Goal: Information Seeking & Learning: Learn about a topic

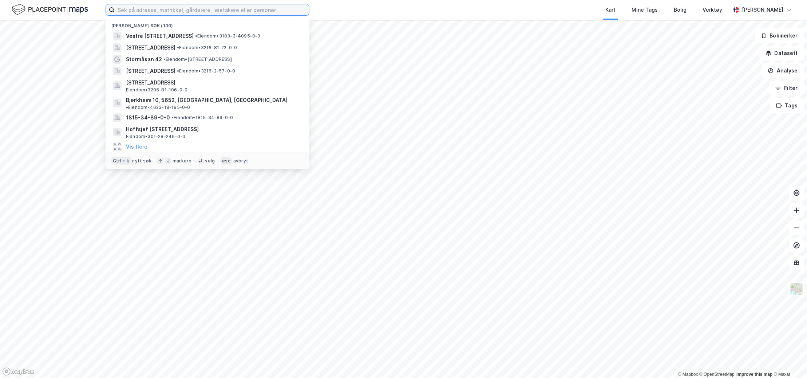
click at [275, 12] on input at bounding box center [212, 9] width 194 height 11
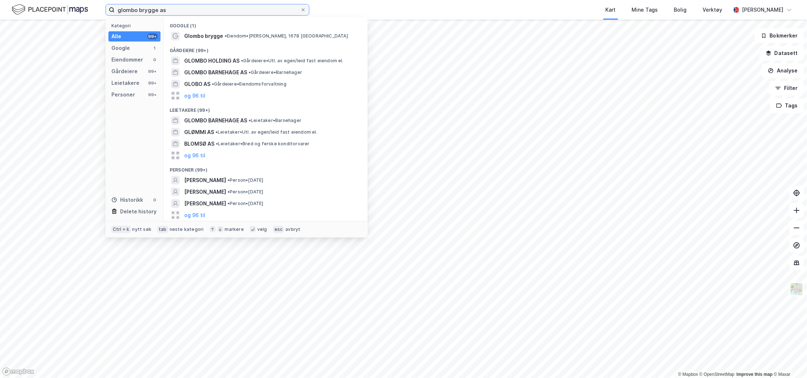
drag, startPoint x: 194, startPoint y: 11, endPoint x: 73, endPoint y: 13, distance: 120.9
click at [73, 13] on div "glombo brygge as Kategori Alle 99+ Google 1 Eiendommer 0 Gårdeiere 99+ Leietake…" at bounding box center [403, 10] width 807 height 20
click at [212, 58] on span "GLOMBO HOLDING AS" at bounding box center [211, 60] width 55 height 9
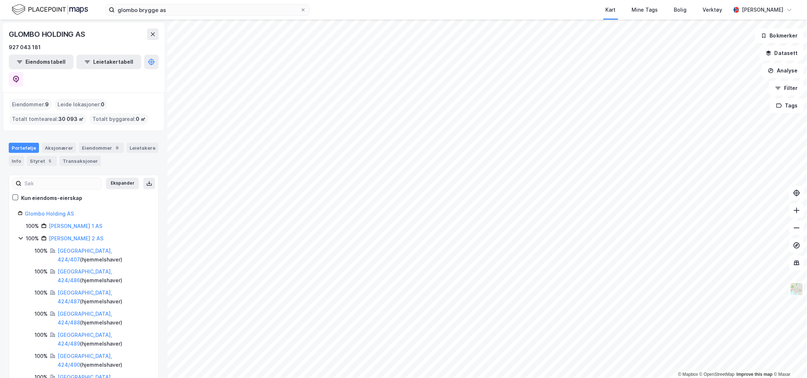
click at [48, 210] on link "Glombo Holding AS" at bounding box center [49, 213] width 49 height 6
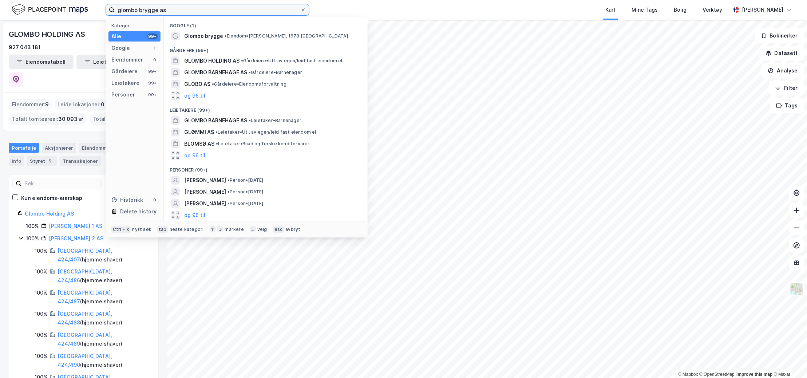
drag, startPoint x: 176, startPoint y: 9, endPoint x: 74, endPoint y: 12, distance: 101.6
click at [74, 12] on div "glombo brygge as Kategori Alle 99+ Google 1 Eiendommer 0 Gårdeiere 99+ Leietake…" at bounding box center [403, 10] width 807 height 20
click at [209, 10] on input "glombo brygge as" at bounding box center [208, 9] width 186 height 11
drag, startPoint x: 174, startPoint y: 9, endPoint x: 84, endPoint y: 8, distance: 89.9
click at [84, 8] on div "glombo brygge as Kategori Alle 99+ Google 1 Eiendommer 0 Gårdeiere 99+ Leietake…" at bounding box center [403, 10] width 807 height 20
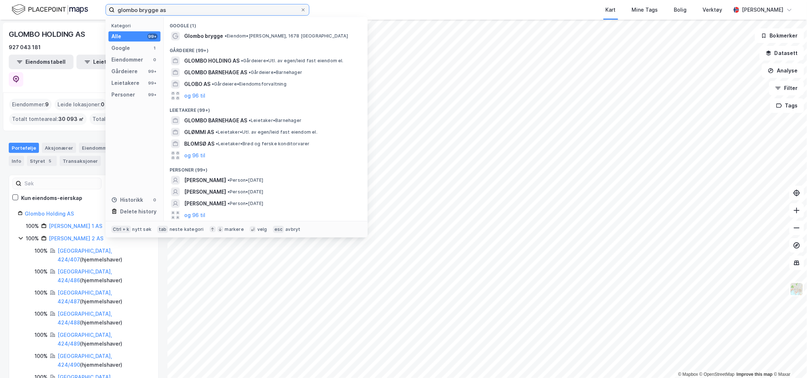
paste input "927 048 272"
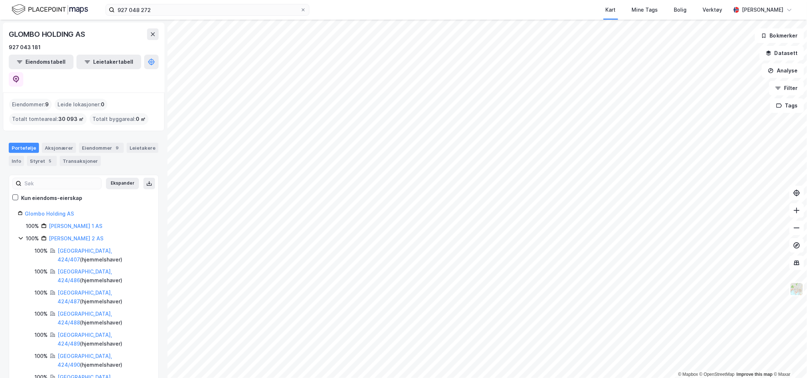
click at [67, 41] on div "GLOMBO HOLDING AS 927 043 181" at bounding box center [84, 39] width 150 height 23
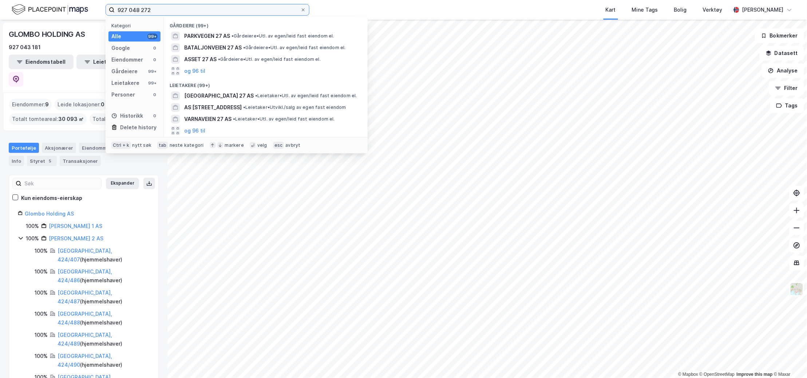
drag, startPoint x: 196, startPoint y: 5, endPoint x: 101, endPoint y: 6, distance: 95.0
click at [101, 6] on div "927 048 272 Kategori Alle 99+ Google 0 Eiendommer 0 Gårdeiere 99+ Leietakere 99…" at bounding box center [403, 10] width 807 height 20
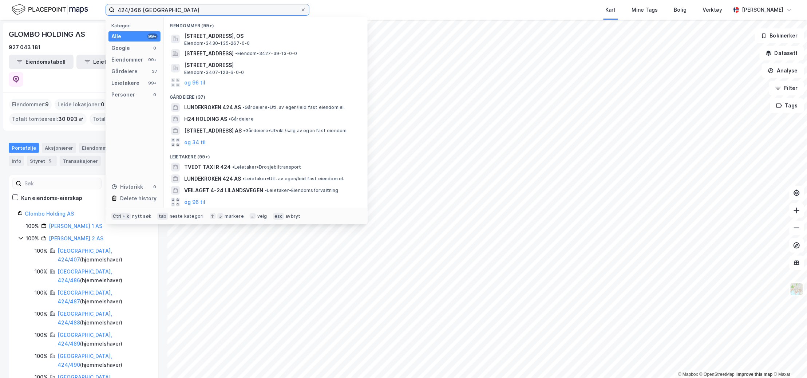
type input "424/366 [GEOGRAPHIC_DATA]"
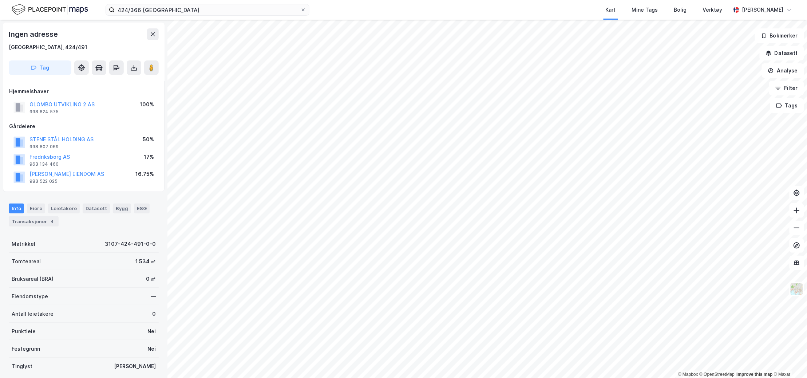
click at [0, 0] on button "GLOMBO UTVIKLING 2 AS" at bounding box center [0, 0] width 0 height 0
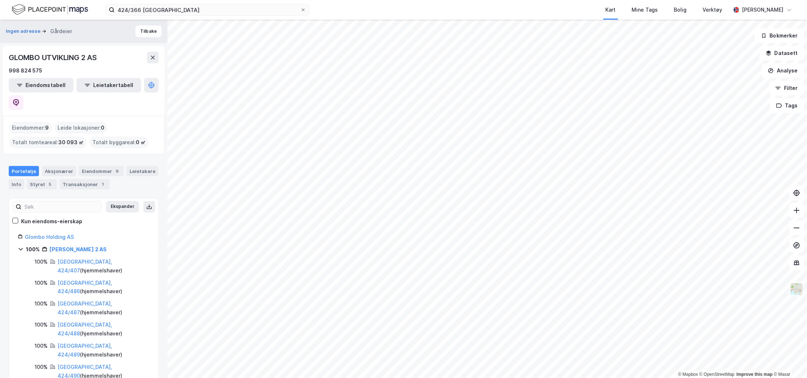
click at [166, 243] on div "© Mapbox © OpenStreetMap Improve this map © Maxar Ingen adresse Gårdeier Tilbak…" at bounding box center [403, 199] width 807 height 358
click at [87, 246] on link "[PERSON_NAME] 2 AS" at bounding box center [78, 249] width 57 height 6
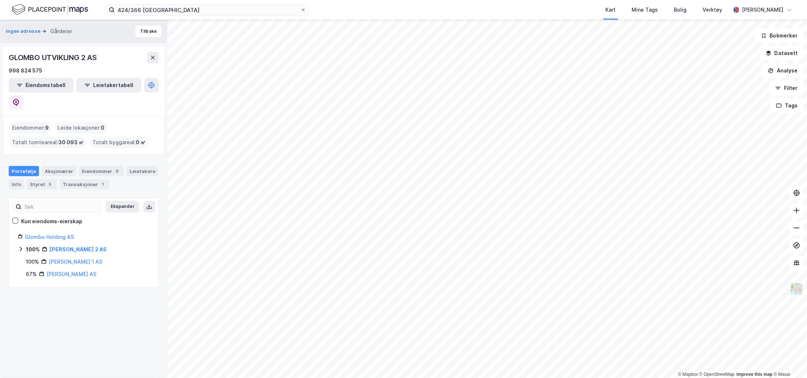
click at [87, 246] on link "[PERSON_NAME] 2 AS" at bounding box center [78, 249] width 57 height 6
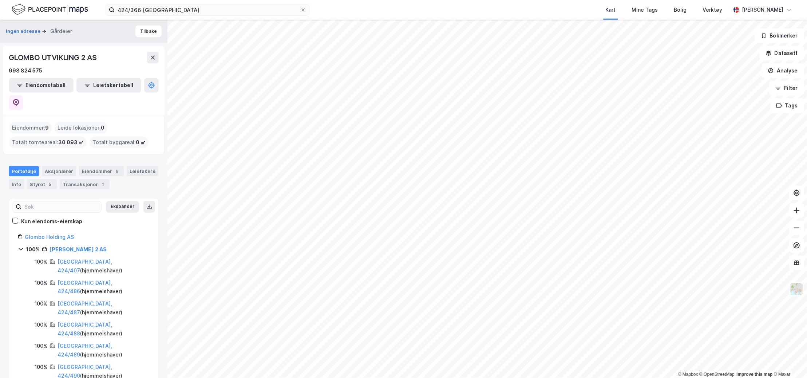
click at [66, 246] on link "[PERSON_NAME] 2 AS" at bounding box center [78, 249] width 57 height 6
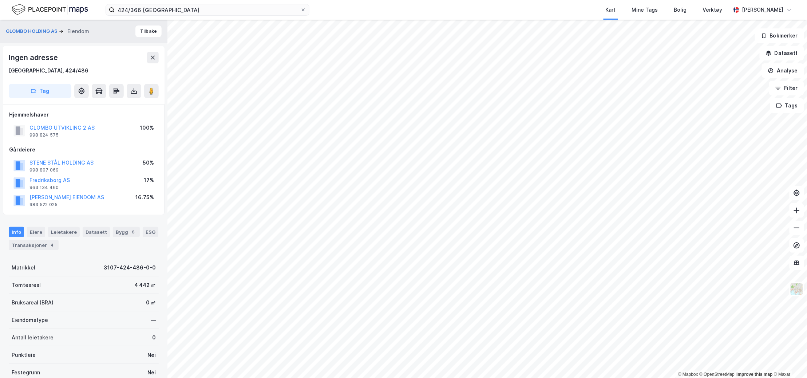
click at [0, 0] on button "GLOMBO UTVIKLING 2 AS" at bounding box center [0, 0] width 0 height 0
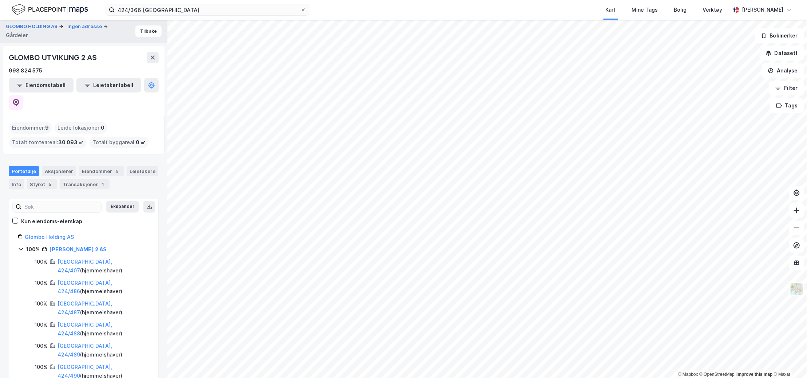
click at [146, 204] on icon at bounding box center [149, 207] width 6 height 6
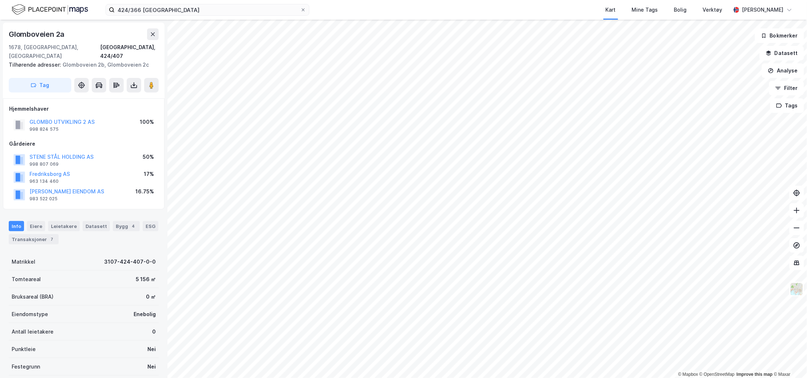
click at [134, 85] on icon at bounding box center [134, 86] width 6 height 3
click at [103, 97] on div "Last ned grunnbok" at bounding box center [98, 100] width 42 height 6
click at [798, 293] on img at bounding box center [797, 289] width 14 height 14
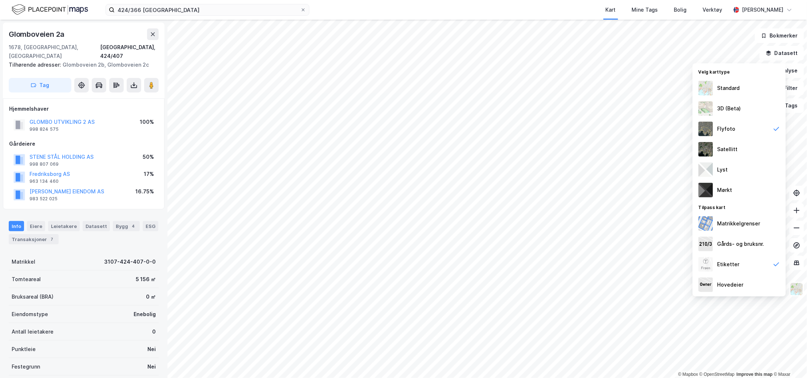
click at [715, 89] on div "Standard" at bounding box center [739, 88] width 93 height 20
